Goal: Task Accomplishment & Management: Use online tool/utility

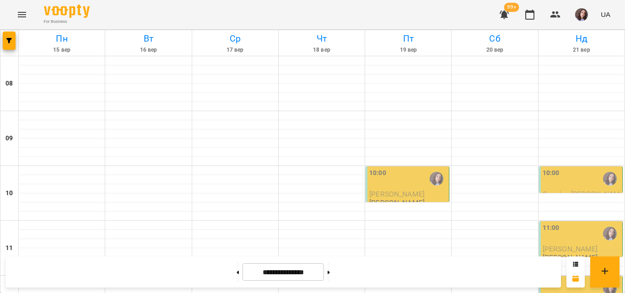
scroll to position [298, 0]
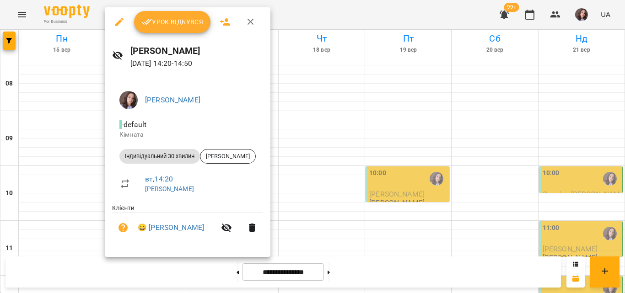
click at [176, 27] on span "Урок відбувся" at bounding box center [172, 21] width 62 height 11
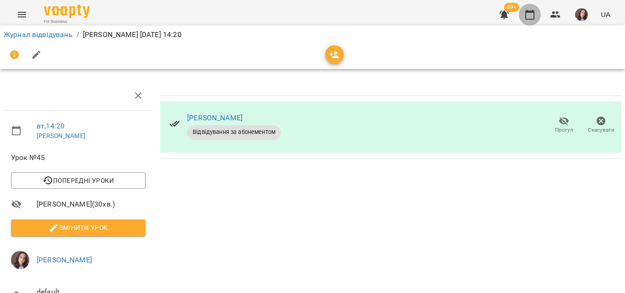
click at [532, 17] on icon "button" at bounding box center [529, 14] width 11 height 11
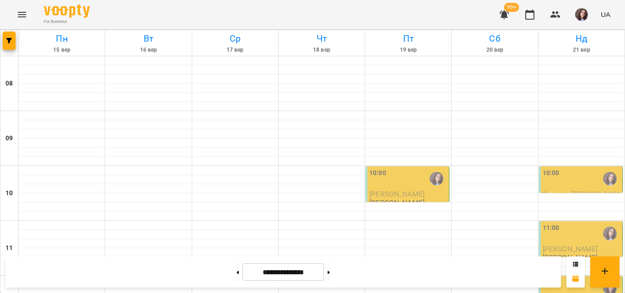
scroll to position [458, 0]
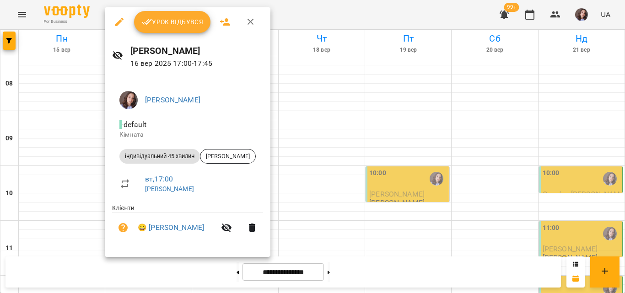
click at [185, 24] on span "Урок відбувся" at bounding box center [172, 21] width 62 height 11
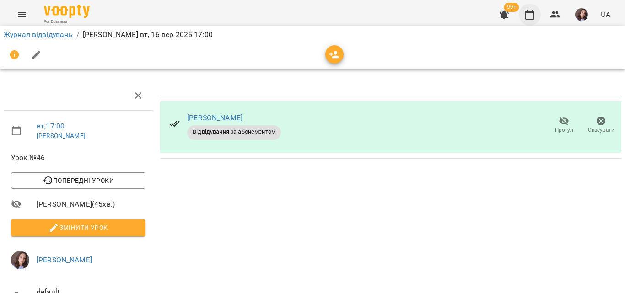
click at [532, 11] on icon "button" at bounding box center [529, 15] width 9 height 10
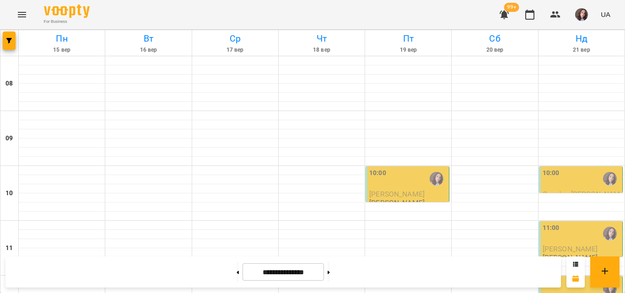
scroll to position [275, 0]
click at [574, 13] on button "button" at bounding box center [582, 15] width 24 height 24
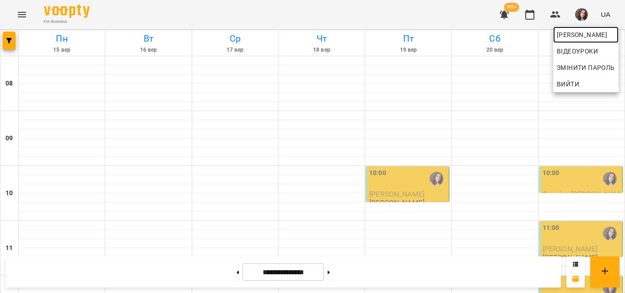
click at [574, 30] on span "[PERSON_NAME]" at bounding box center [586, 34] width 58 height 11
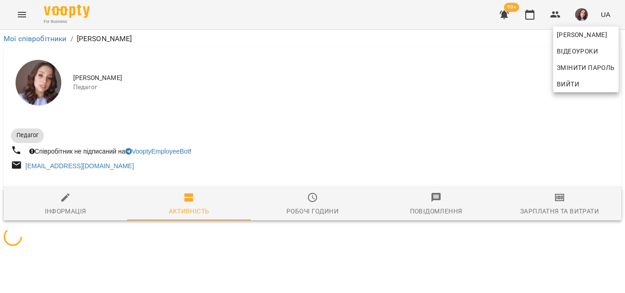
click at [551, 202] on div at bounding box center [312, 146] width 625 height 293
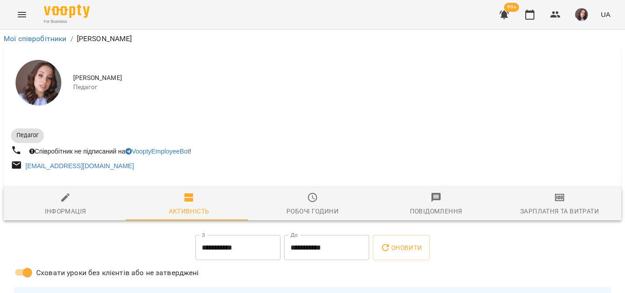
click at [555, 201] on icon "button" at bounding box center [559, 197] width 9 height 7
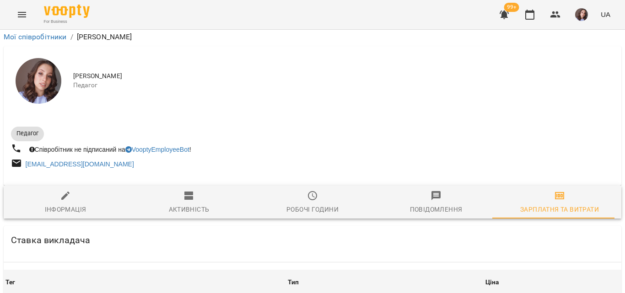
scroll to position [595, 0]
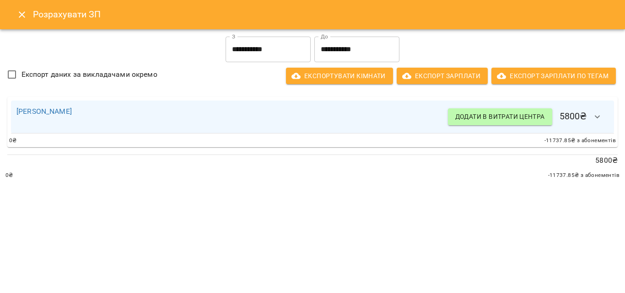
click at [287, 45] on input "**********" at bounding box center [268, 50] width 85 height 26
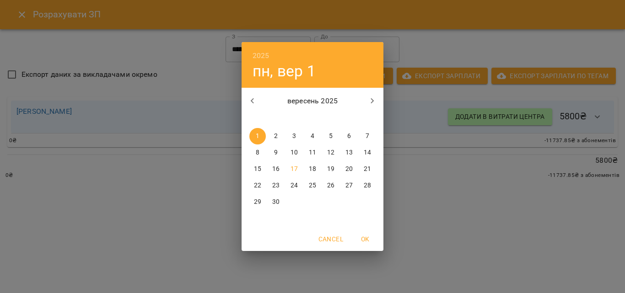
click at [316, 147] on button "11" at bounding box center [312, 153] width 16 height 16
type input "**********"
